Goal: Task Accomplishment & Management: Use online tool/utility

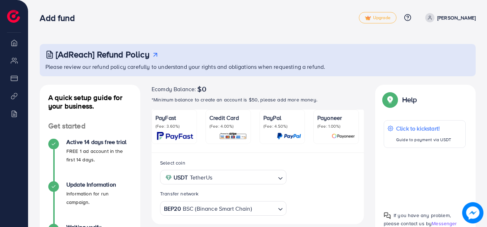
scroll to position [173, 0]
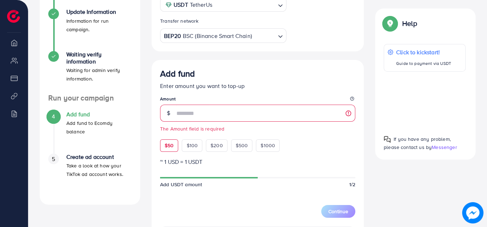
click at [172, 137] on div "$50 $100 $200 $500 $1000" at bounding box center [232, 144] width 145 height 16
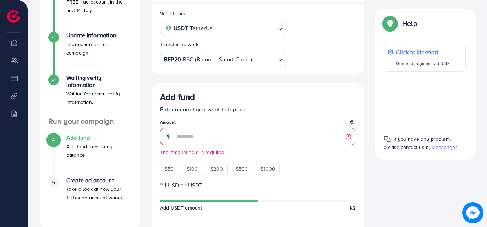
scroll to position [149, 0]
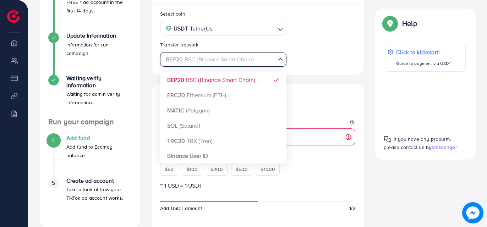
click at [193, 60] on div "BEP20 BSC (Binance Smart Chain)" at bounding box center [218, 58] width 113 height 12
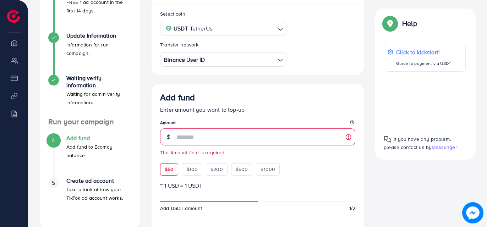
click at [171, 166] on span "$50" at bounding box center [169, 169] width 9 height 7
type input "**"
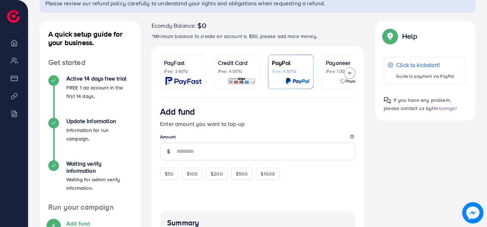
scroll to position [87, 0]
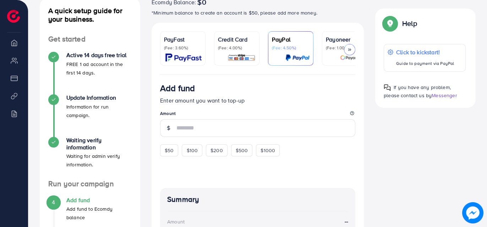
click at [353, 48] on div at bounding box center [349, 49] width 11 height 11
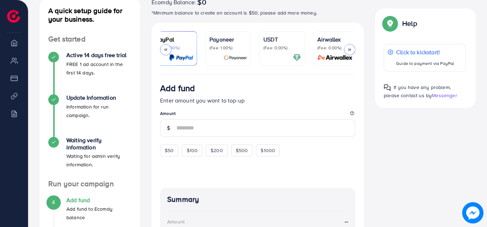
scroll to position [0, 120]
click at [276, 48] on p "(Fee: 0.00%)" at bounding box center [279, 48] width 38 height 6
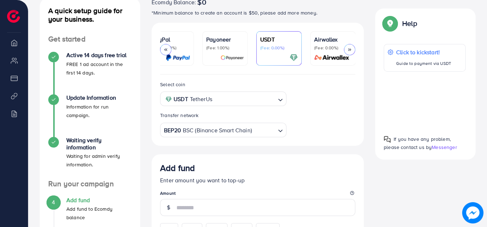
click at [207, 102] on div "USDT TetherUs" at bounding box center [218, 98] width 113 height 12
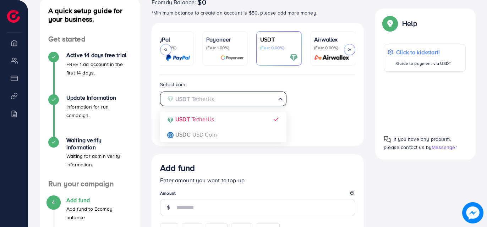
click at [207, 102] on input "Search for option" at bounding box center [219, 99] width 112 height 11
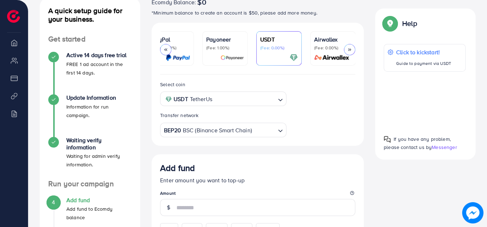
click at [330, 112] on div "Select coin USDT TetherUs Loading... USDT TetherUs USDC USD Coin Transfer netwo…" at bounding box center [257, 108] width 206 height 57
click at [245, 130] on div "BEP20 BSC (Binance Smart Chain)" at bounding box center [218, 129] width 113 height 12
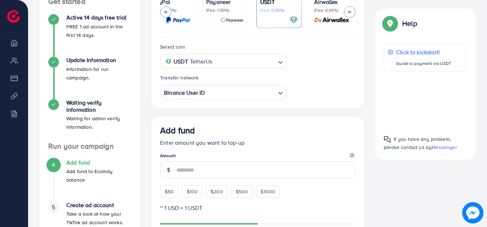
scroll to position [161, 0]
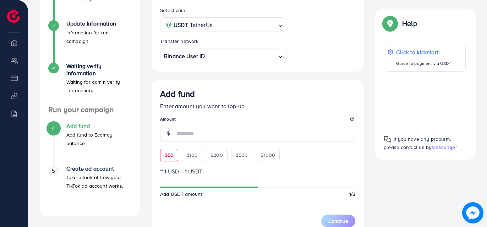
click at [173, 157] on span "$50" at bounding box center [169, 154] width 9 height 7
type input "**"
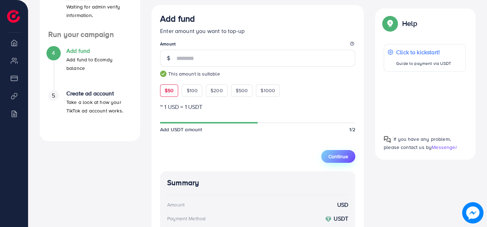
scroll to position [236, 0]
click at [335, 159] on span "Continue" at bounding box center [338, 156] width 20 height 7
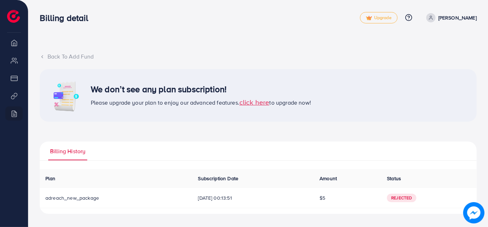
click at [258, 98] on span "click here" at bounding box center [254, 102] width 30 height 10
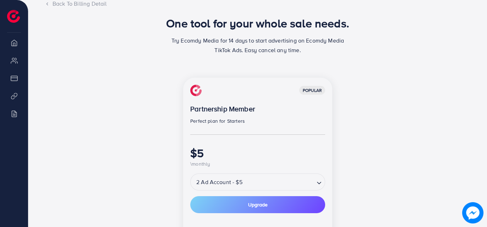
scroll to position [95, 0]
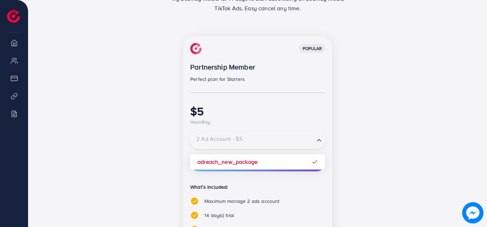
click at [245, 139] on input "Search for option" at bounding box center [252, 140] width 122 height 12
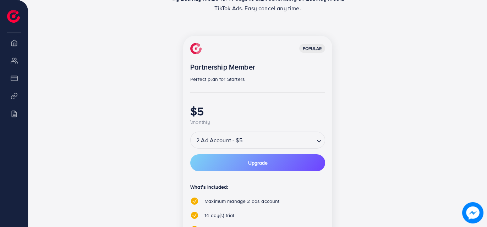
click at [125, 195] on div "popular Partnership Member Perfect plan for Starters $5 \monthly 2 Ad Account -…" at bounding box center [257, 183] width 306 height 294
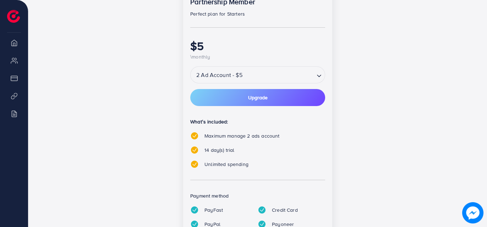
scroll to position [159, 0]
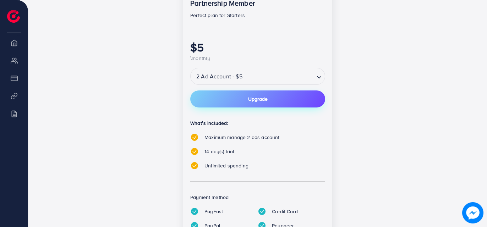
click at [245, 94] on button "Upgrade" at bounding box center [257, 98] width 135 height 17
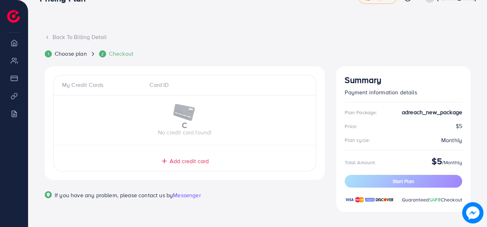
scroll to position [23, 0]
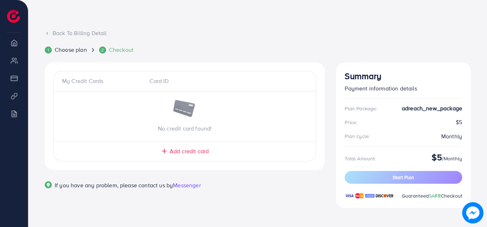
click at [186, 155] on div "My Credit Cards Card ID No credit card found! Add credit card" at bounding box center [184, 116] width 263 height 90
click at [186, 154] on span "Add credit card" at bounding box center [189, 151] width 39 height 8
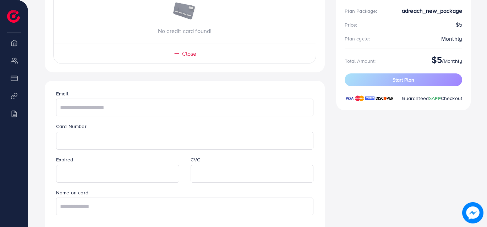
scroll to position [121, 0]
click at [114, 105] on input "text" at bounding box center [184, 107] width 257 height 18
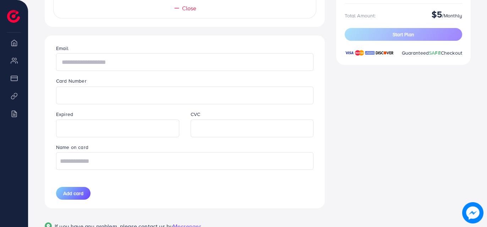
scroll to position [173, 0]
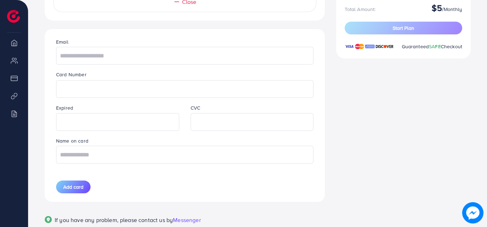
click at [78, 77] on label "Card Number" at bounding box center [71, 74] width 31 height 7
click at [104, 159] on input "text" at bounding box center [184, 155] width 257 height 18
type input "**********"
click at [73, 189] on span "Add card" at bounding box center [73, 186] width 20 height 7
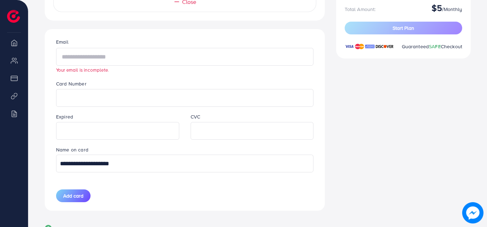
click at [112, 57] on input "text" at bounding box center [184, 57] width 257 height 18
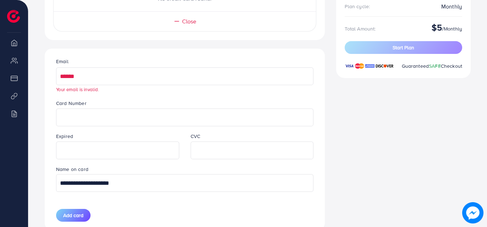
scroll to position [153, 0]
drag, startPoint x: 84, startPoint y: 78, endPoint x: 31, endPoint y: 80, distance: 53.6
click at [31, 80] on div "**********" at bounding box center [257, 64] width 458 height 435
paste input "**********"
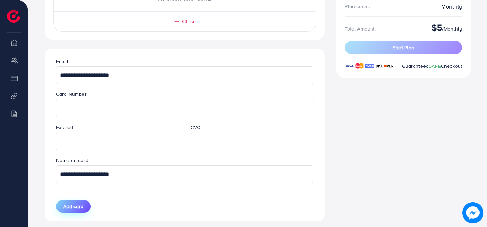
type input "**********"
click at [79, 208] on span "Add card" at bounding box center [73, 206] width 20 height 7
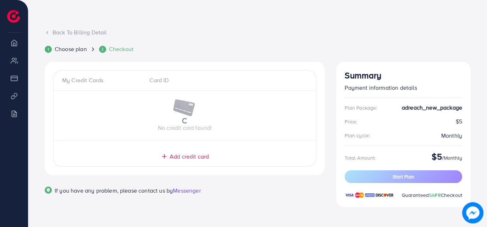
scroll to position [23, 0]
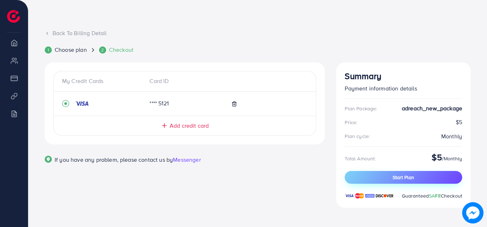
click at [394, 175] on span "Start Plan" at bounding box center [403, 177] width 22 height 7
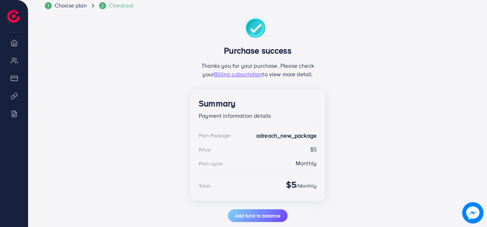
scroll to position [79, 0]
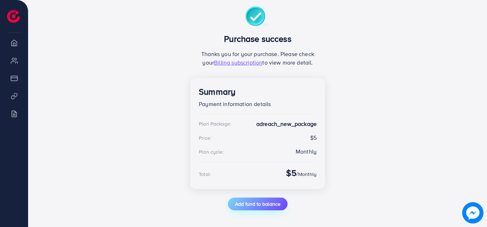
click at [260, 198] on button "Add fund to balance" at bounding box center [258, 204] width 60 height 13
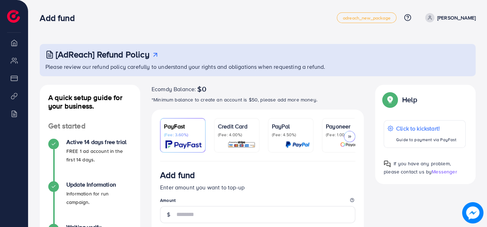
click at [350, 138] on icon at bounding box center [349, 136] width 5 height 5
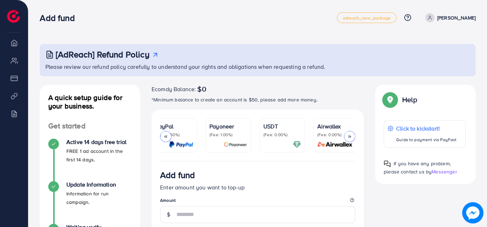
scroll to position [0, 120]
click at [270, 143] on div at bounding box center [279, 144] width 38 height 8
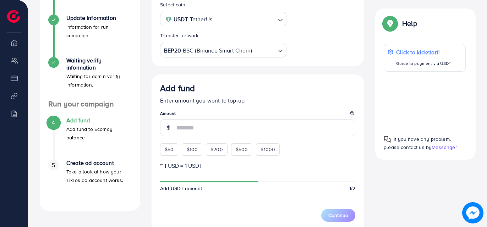
scroll to position [165, 0]
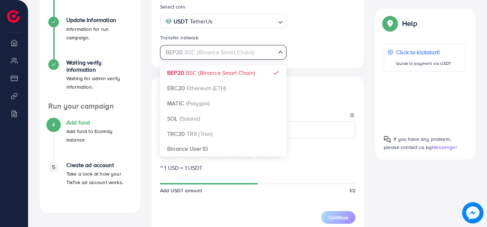
click at [210, 51] on div "BEP20 BSC (Binance Smart Chain)" at bounding box center [218, 51] width 113 height 12
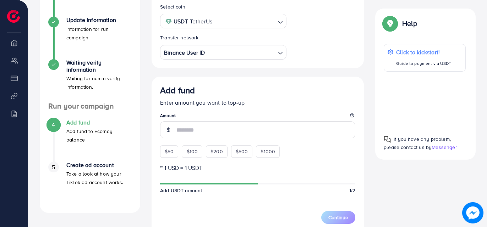
scroll to position [203, 0]
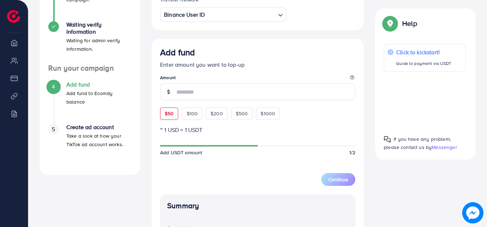
click at [168, 114] on span "$50" at bounding box center [169, 113] width 9 height 7
type input "**"
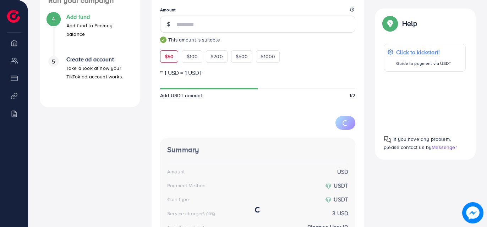
scroll to position [274, 0]
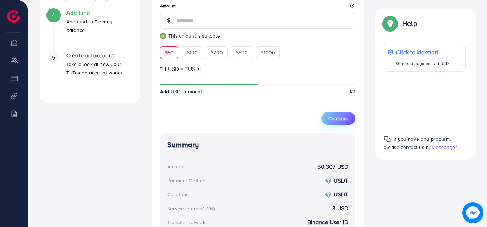
click at [336, 115] on span "Continue" at bounding box center [338, 118] width 20 height 7
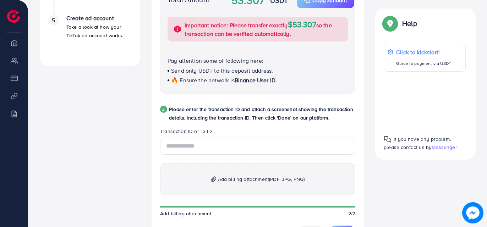
scroll to position [331, 0]
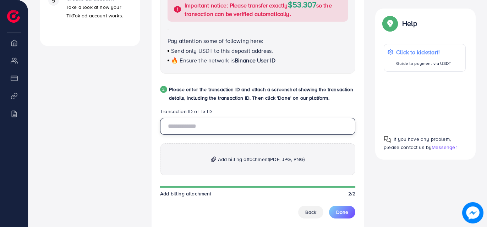
click at [243, 131] on input "text" at bounding box center [257, 126] width 195 height 17
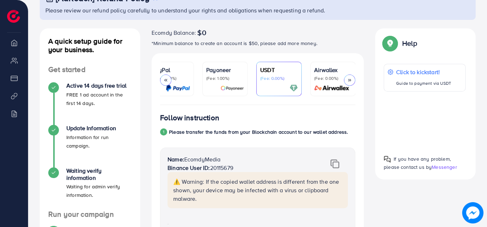
scroll to position [0, 0]
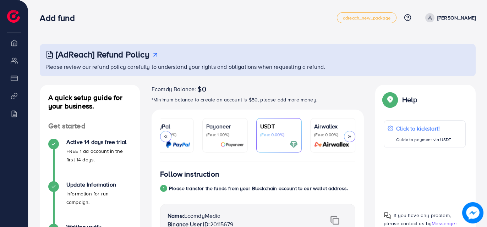
click at [432, 18] on icon at bounding box center [429, 17] width 5 height 5
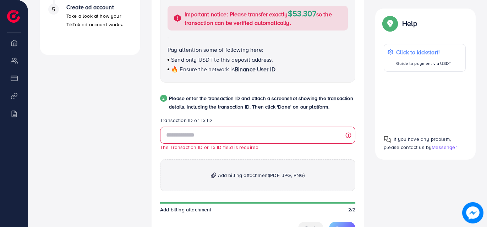
scroll to position [323, 0]
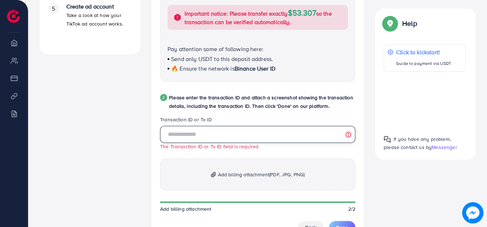
click at [184, 134] on input "text" at bounding box center [257, 134] width 195 height 17
click at [210, 130] on input "text" at bounding box center [257, 134] width 195 height 17
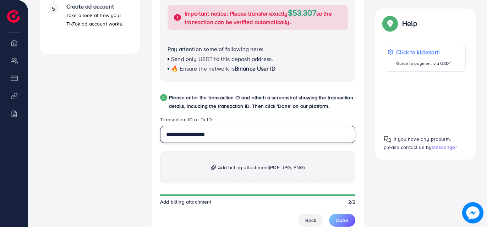
type input "**********"
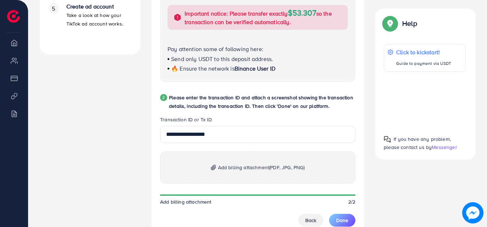
click at [343, 114] on div "2 Please enter the transaction ID and attach a screenshot showing the transacti…" at bounding box center [257, 104] width 195 height 23
click at [244, 164] on span "Add billing attachment (PDF, JPG, PNG)" at bounding box center [261, 167] width 87 height 9
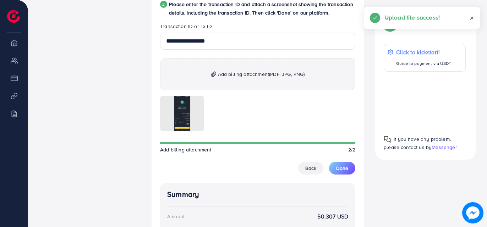
scroll to position [417, 0]
click at [341, 165] on span "Done" at bounding box center [342, 167] width 12 height 7
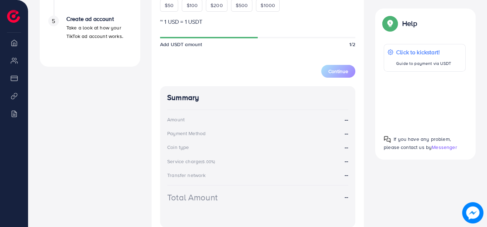
scroll to position [290, 0]
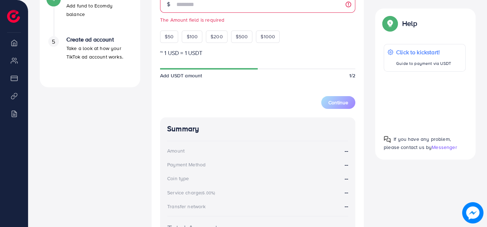
click at [167, 24] on div "Add fund Enter amount you want to top-up Amount The Amount field is required $5…" at bounding box center [257, 1] width 195 height 83
click at [170, 38] on span "$50" at bounding box center [169, 36] width 9 height 7
type input "**"
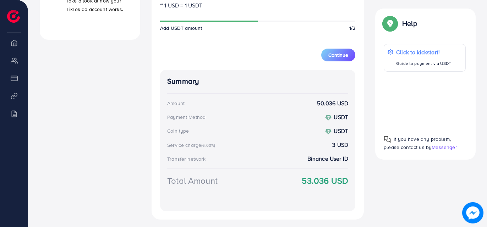
scroll to position [337, 0]
click at [333, 57] on span "Continue" at bounding box center [338, 55] width 20 height 7
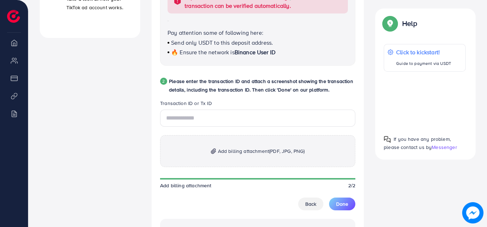
scroll to position [341, 0]
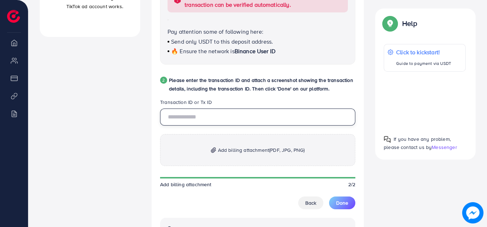
click at [190, 125] on input "text" at bounding box center [257, 117] width 195 height 17
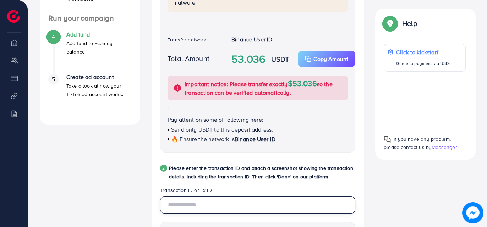
scroll to position [254, 0]
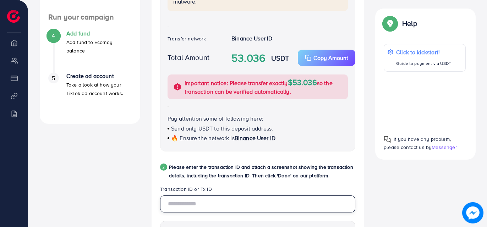
click at [193, 204] on input "text" at bounding box center [257, 203] width 195 height 17
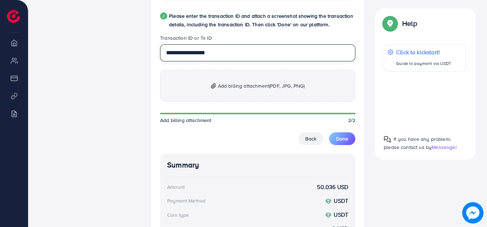
type input "**********"
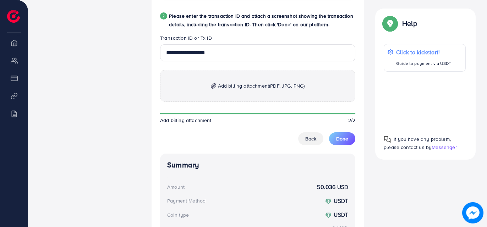
click at [244, 78] on p "Add billing attachment (PDF, JPG, PNG)" at bounding box center [257, 86] width 195 height 32
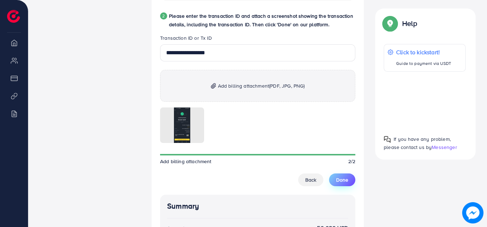
click at [339, 181] on span "Done" at bounding box center [342, 179] width 12 height 7
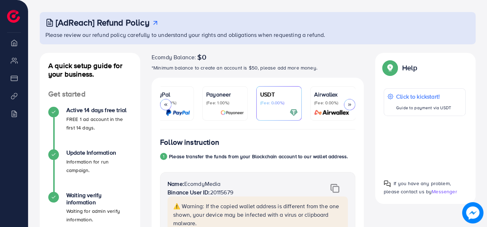
scroll to position [30, 0]
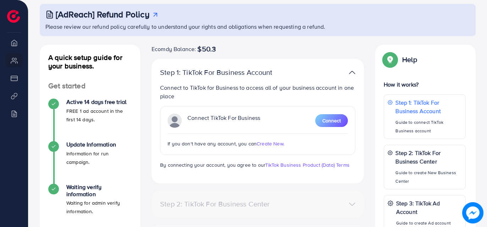
scroll to position [66, 0]
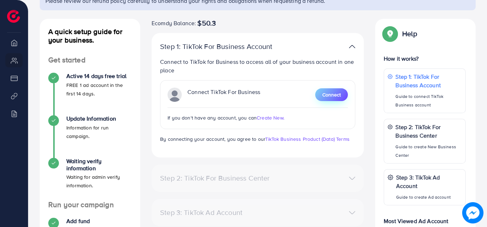
click at [342, 98] on button "Connect" at bounding box center [331, 94] width 33 height 13
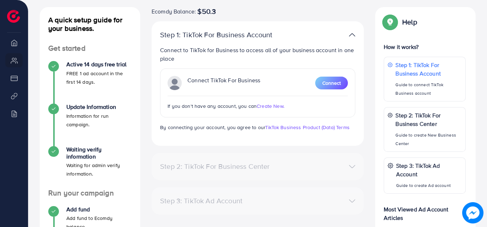
scroll to position [78, 0]
click at [332, 84] on span "Connect" at bounding box center [331, 82] width 18 height 7
click at [268, 103] on span "Create New." at bounding box center [270, 106] width 28 height 7
click at [337, 84] on span "Connect" at bounding box center [331, 82] width 18 height 7
click at [346, 82] on button "Connect" at bounding box center [331, 83] width 33 height 13
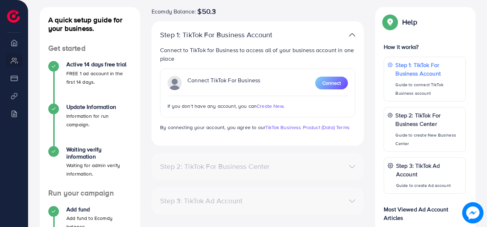
click at [267, 106] on span "Create New." at bounding box center [270, 106] width 28 height 7
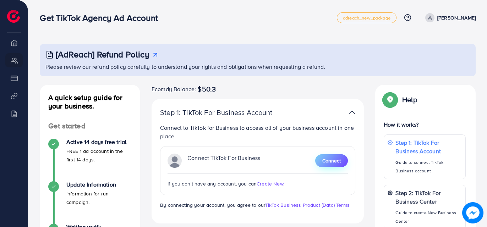
click at [325, 164] on button "Connect" at bounding box center [331, 160] width 33 height 13
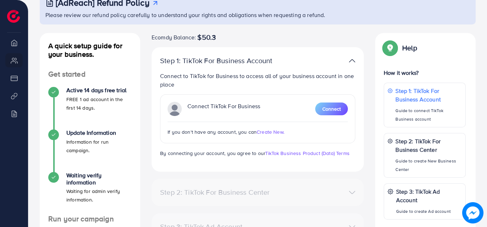
scroll to position [106, 0]
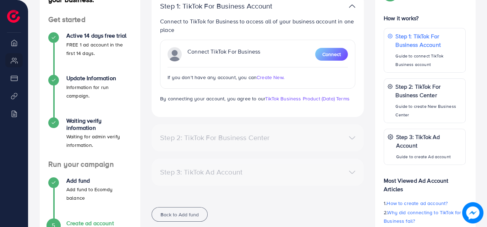
click at [347, 136] on div "Step 2: TikTok For Business Center" at bounding box center [257, 138] width 206 height 10
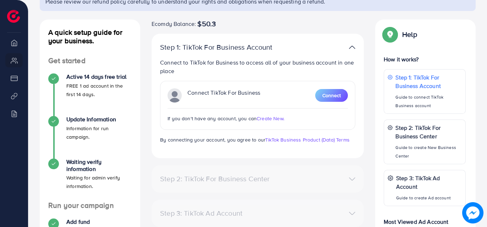
scroll to position [0, 0]
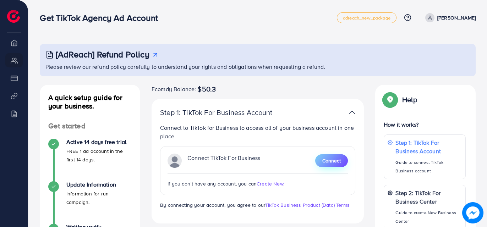
click at [327, 154] on div "Connect TikTok For Business Connect If you don't have any account, you can Crea…" at bounding box center [257, 170] width 195 height 49
click at [327, 161] on span "Connect" at bounding box center [331, 160] width 18 height 7
click at [8, 11] on img at bounding box center [13, 16] width 13 height 13
click at [331, 159] on span "Connect" at bounding box center [331, 160] width 18 height 7
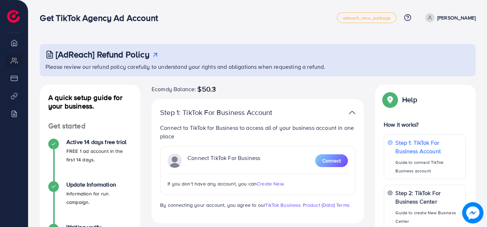
click at [326, 167] on div "Connect TikTok For Business Connect If you don't have any account, you can Crea…" at bounding box center [257, 170] width 195 height 49
click at [328, 165] on button "Connect" at bounding box center [331, 160] width 33 height 13
click at [330, 164] on span "Connect" at bounding box center [331, 160] width 18 height 7
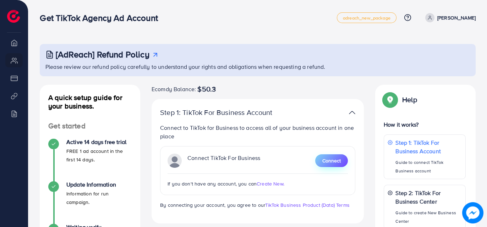
click at [330, 164] on span "Connect" at bounding box center [331, 160] width 18 height 7
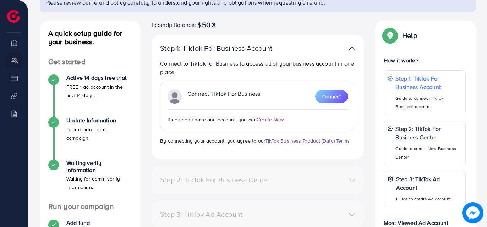
scroll to position [142, 0]
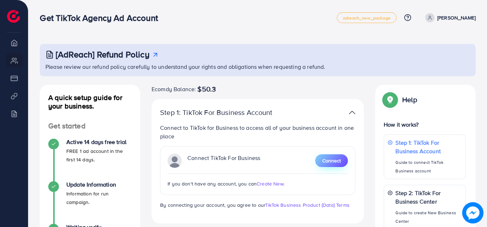
click at [335, 162] on span "Connect" at bounding box center [331, 160] width 18 height 7
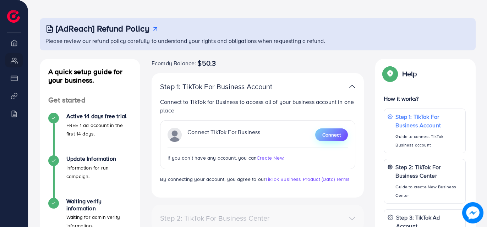
scroll to position [35, 0]
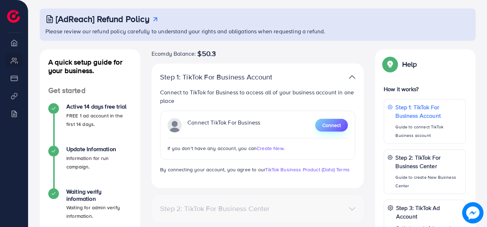
click at [332, 127] on span "Connect" at bounding box center [331, 125] width 18 height 7
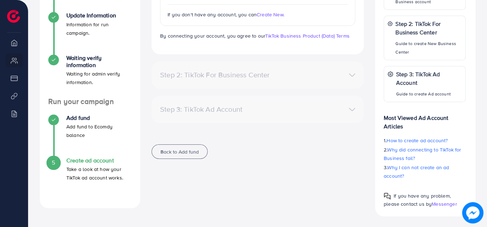
scroll to position [0, 0]
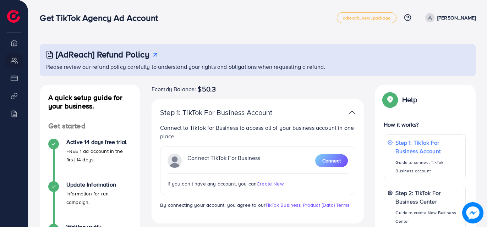
click at [214, 76] on div "[AdReach] Refund Policy Please review our refund policy carefully to understand…" at bounding box center [258, 60] width 436 height 32
